Goal: Register for event/course

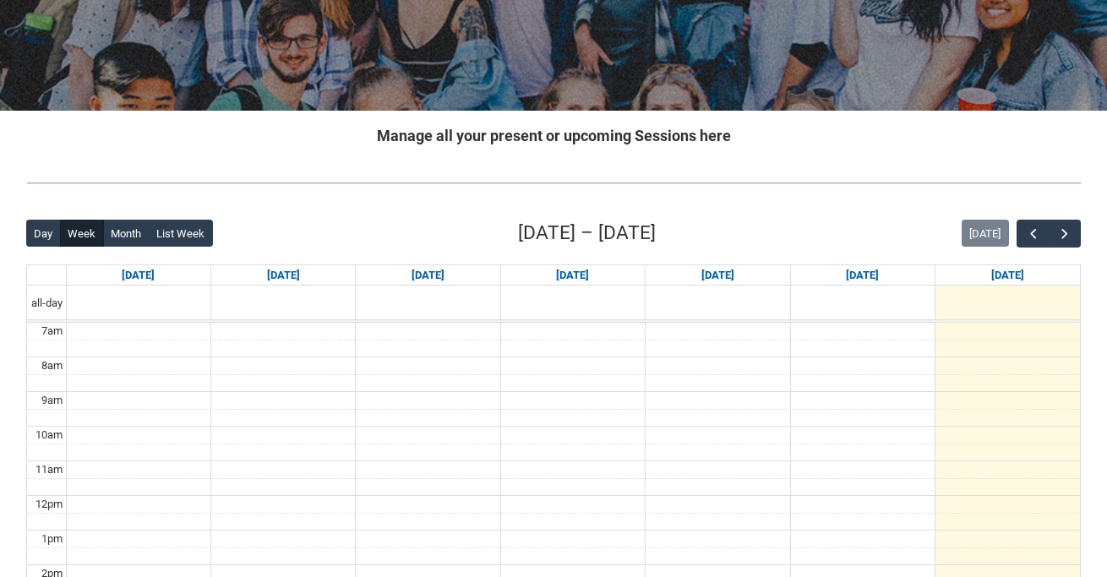
scroll to position [253, 0]
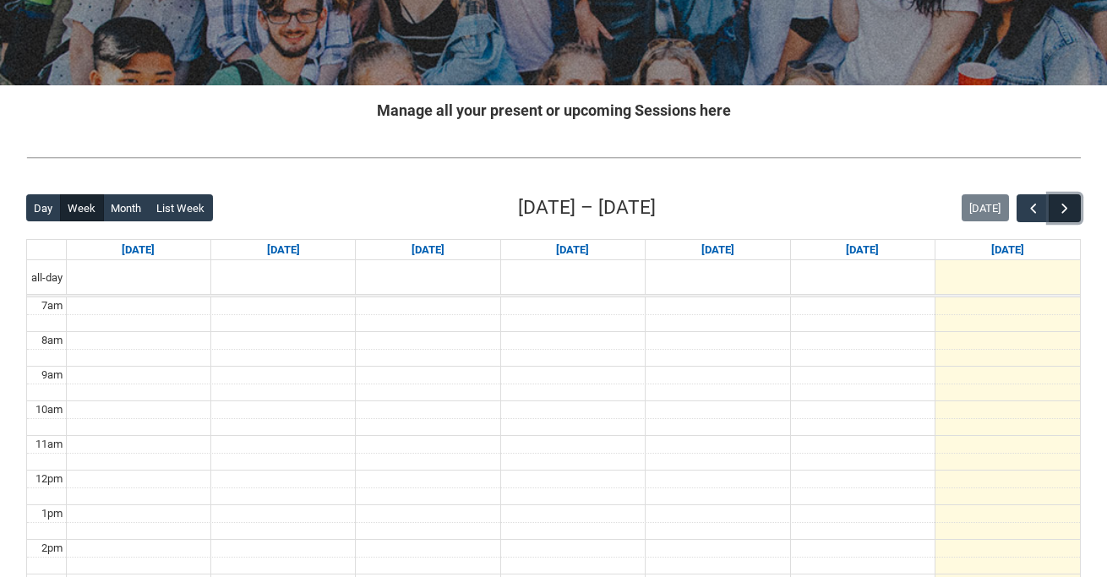
click at [1073, 206] on button "button" at bounding box center [1065, 208] width 32 height 28
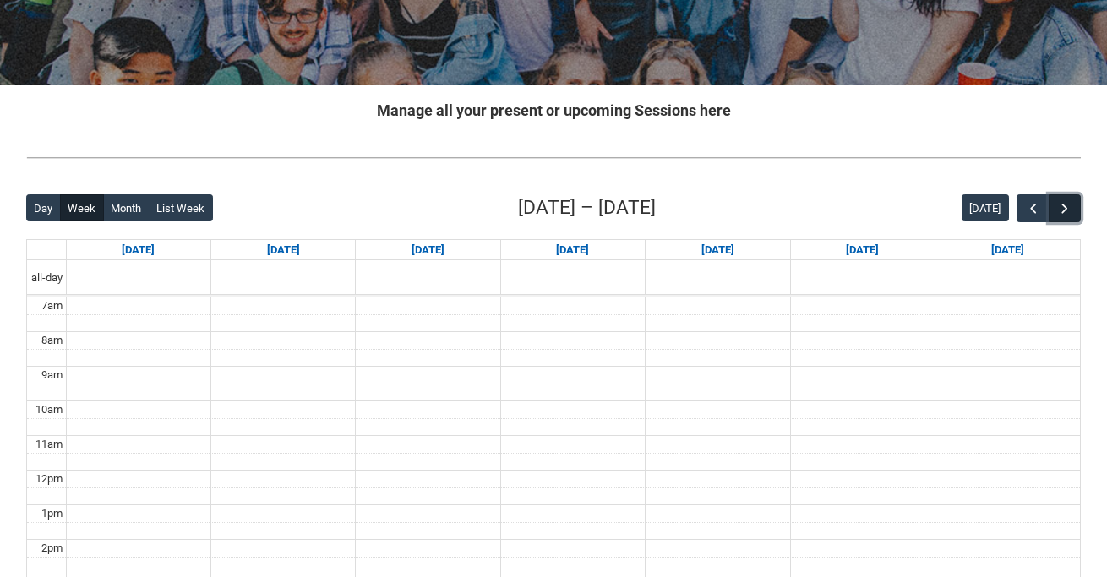
click at [1073, 206] on button "button" at bounding box center [1065, 208] width 32 height 28
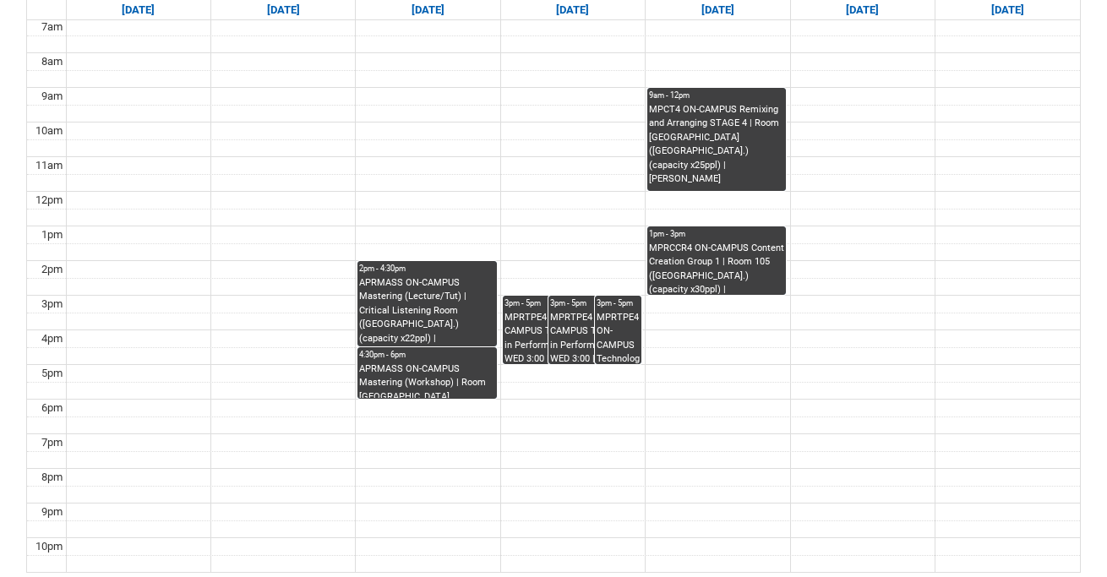
scroll to position [539, 0]
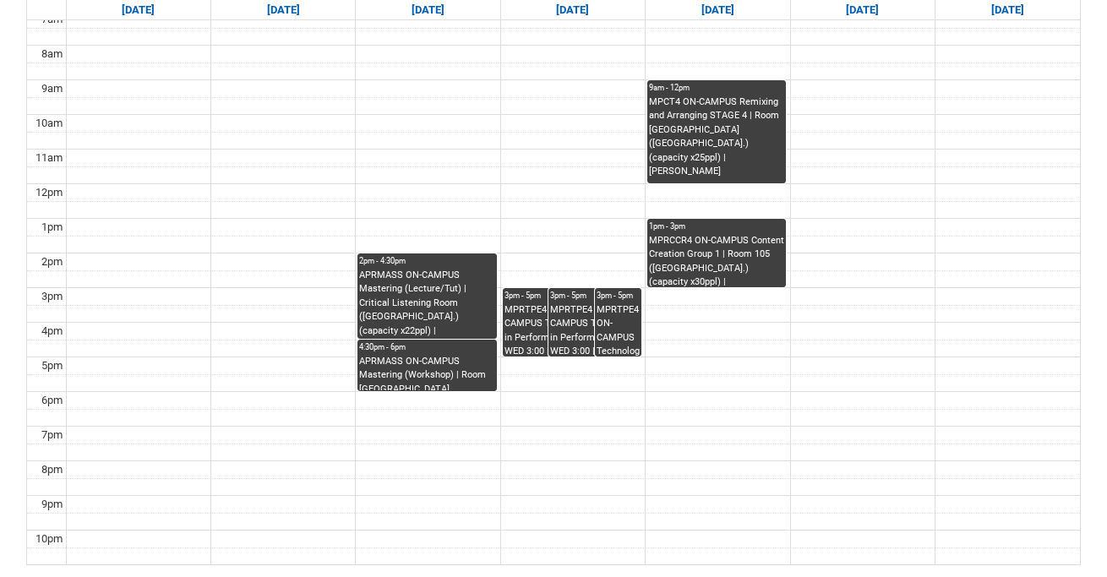
click at [688, 248] on div "MPRCCR4 ON-CAMPUS Content Creation Group 1 | Room 105 ([GEOGRAPHIC_DATA].) (cap…" at bounding box center [716, 260] width 135 height 53
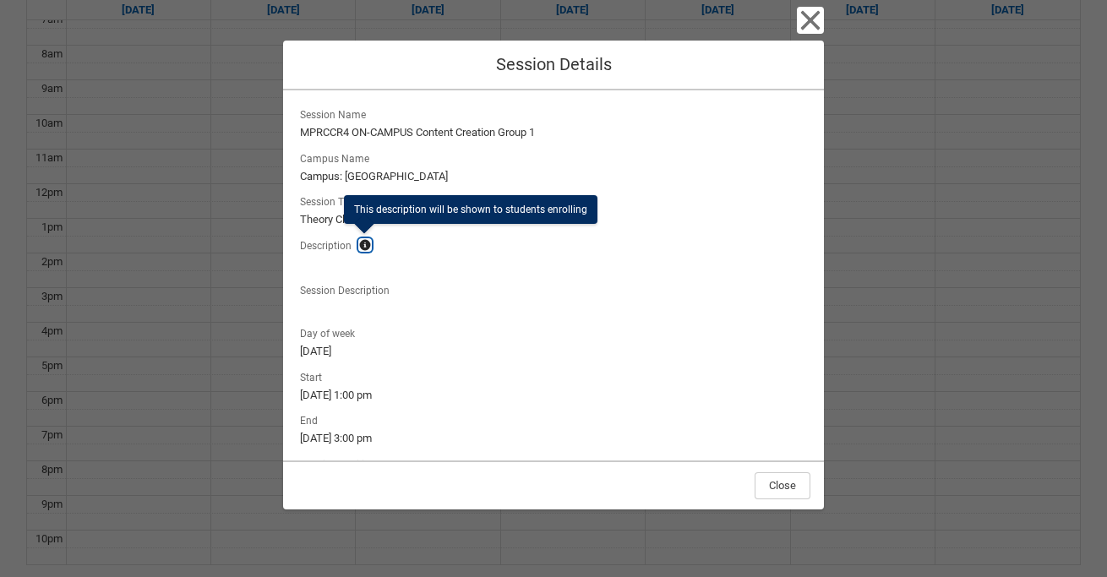
click at [361, 244] on lightning-primitive-icon "button" at bounding box center [365, 245] width 12 height 13
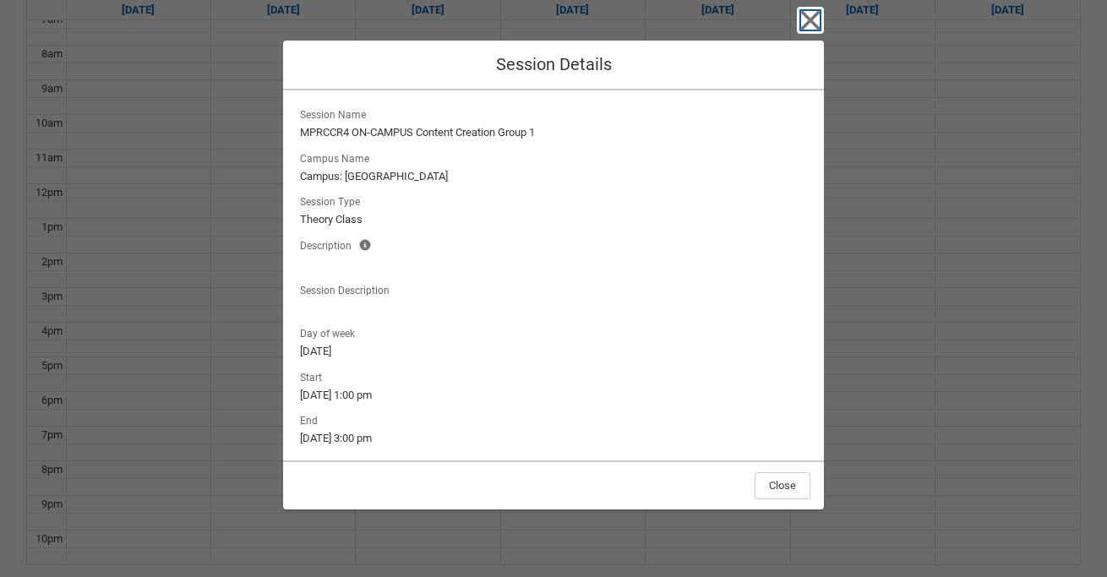
click at [815, 18] on icon "button" at bounding box center [810, 20] width 27 height 27
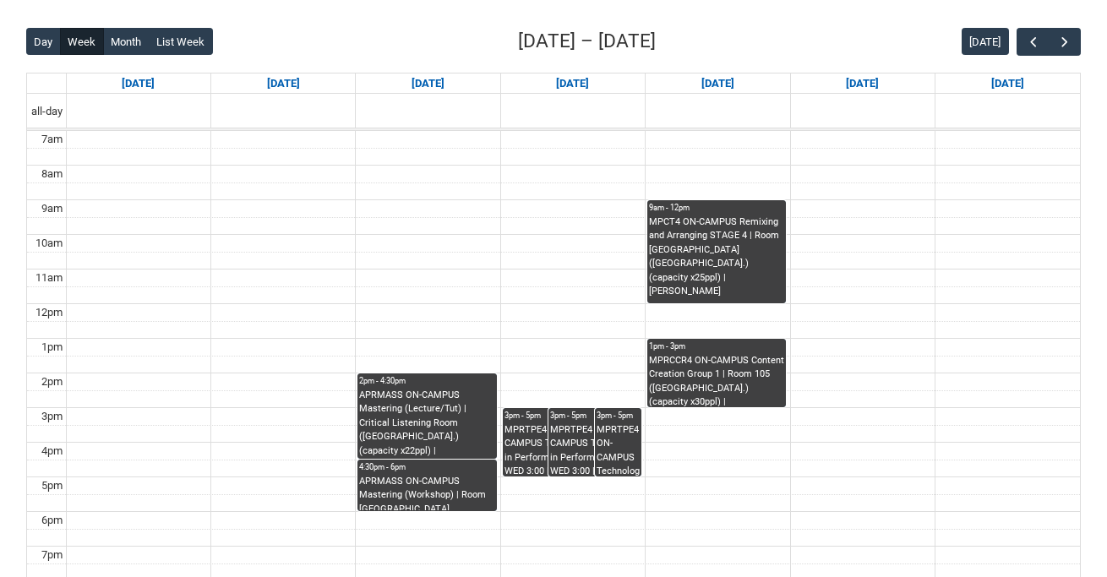
scroll to position [0, 0]
